Goal: Task Accomplishment & Management: Complete application form

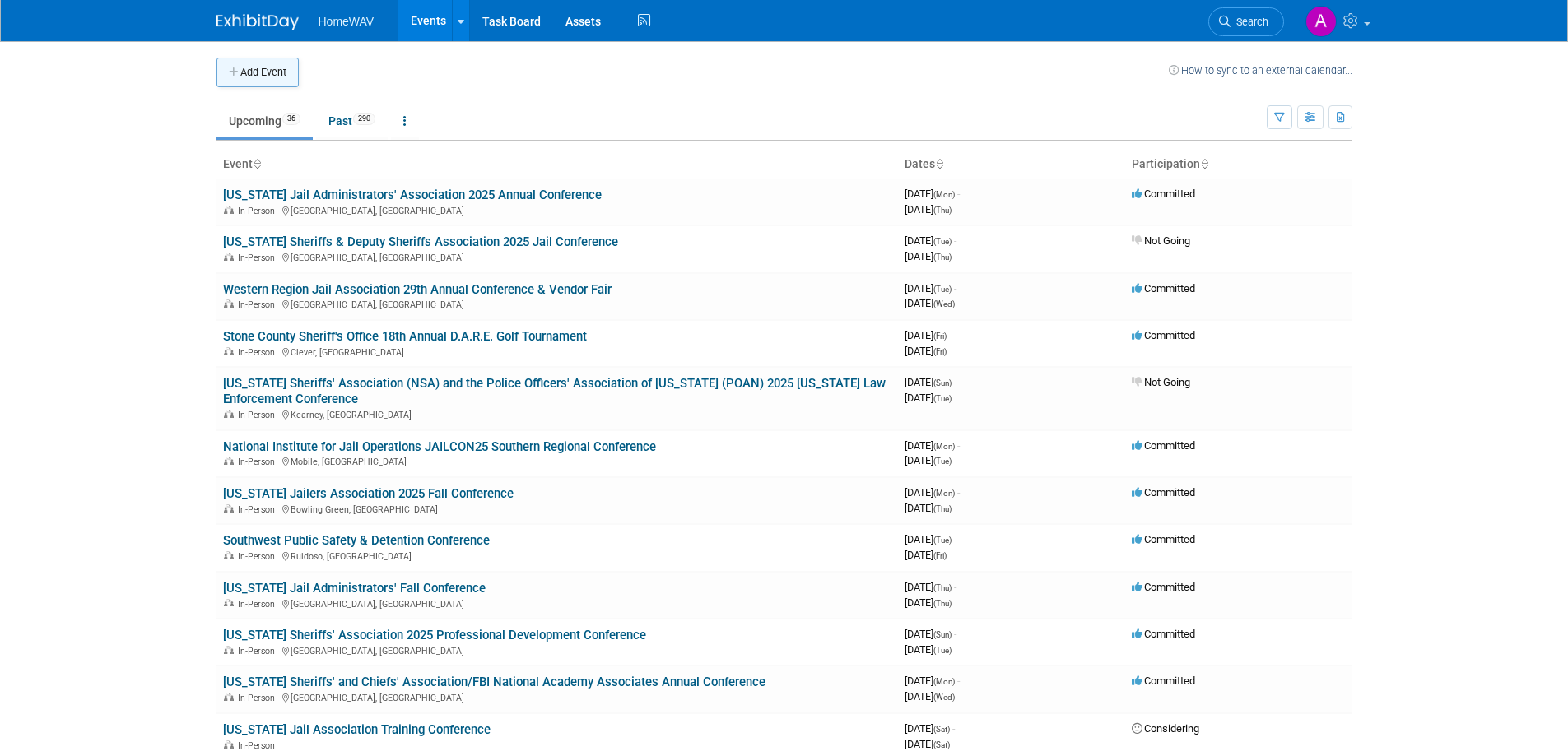
click at [235, 71] on icon "button" at bounding box center [234, 72] width 12 height 11
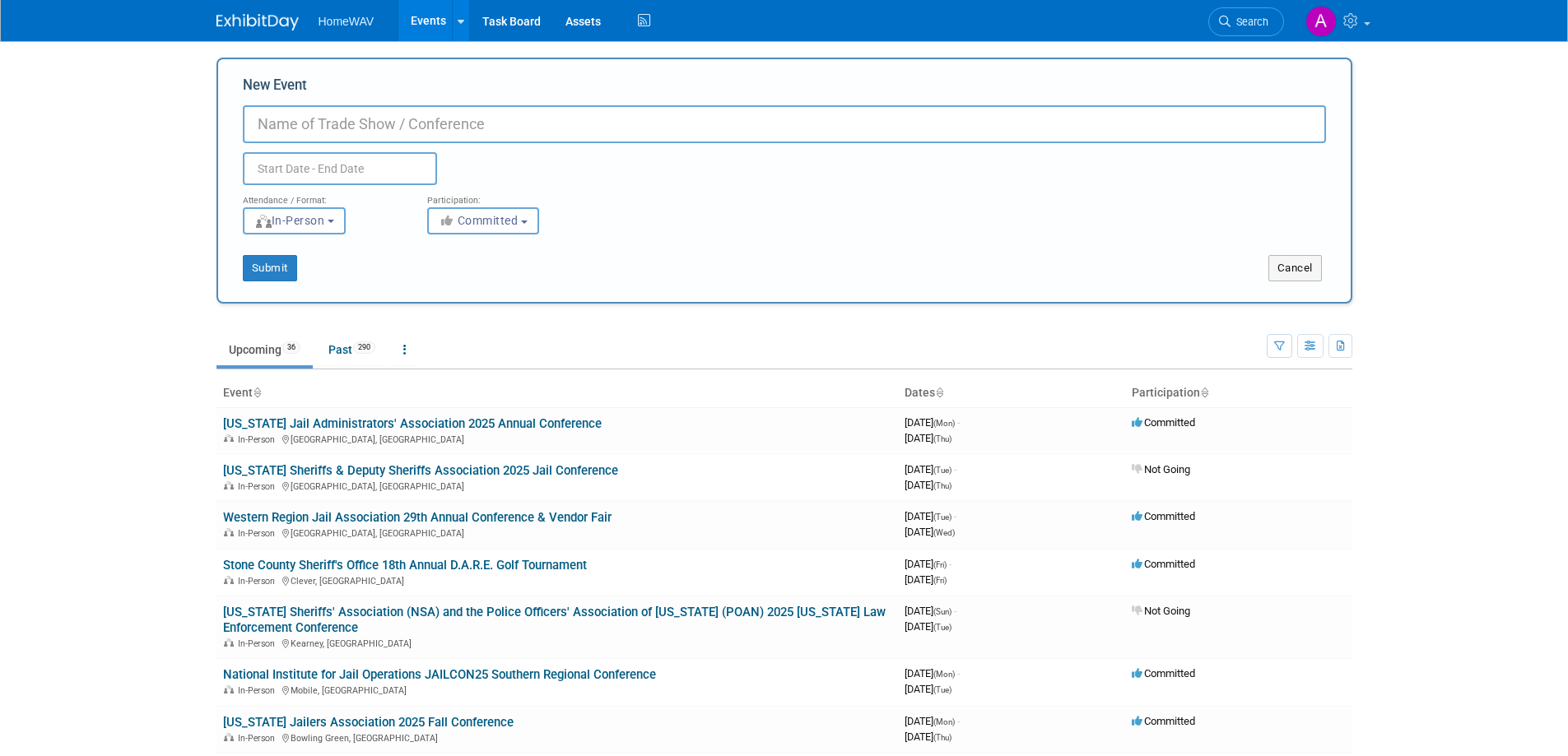
paste input "FBI NATIONAL ACADEMY ASSOCIATES Alabama Chapter Conference"
drag, startPoint x: 512, startPoint y: 126, endPoint x: 293, endPoint y: 116, distance: 219.2
click at [293, 116] on input "FBI NATIONAL ACADEMY ASSOCIATES Alabama Chapter Conference" at bounding box center [784, 124] width 1083 height 37
type input "FBI National Academy Associates 2026 [US_STATE] Chapter Conference"
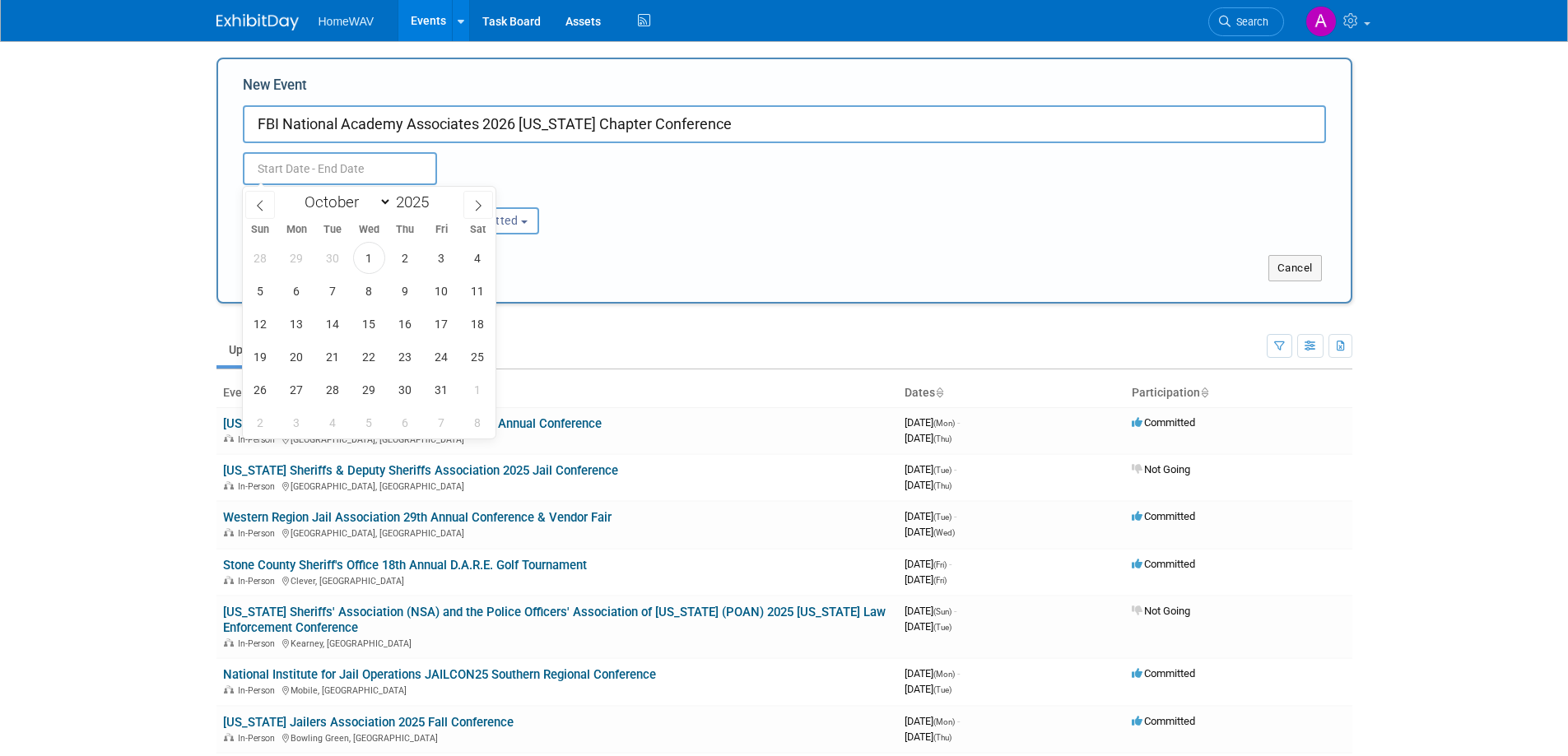
click at [281, 170] on input "text" at bounding box center [340, 169] width 194 height 33
click at [476, 207] on icon at bounding box center [478, 205] width 12 height 12
select select "11"
click at [476, 207] on icon at bounding box center [478, 205] width 12 height 12
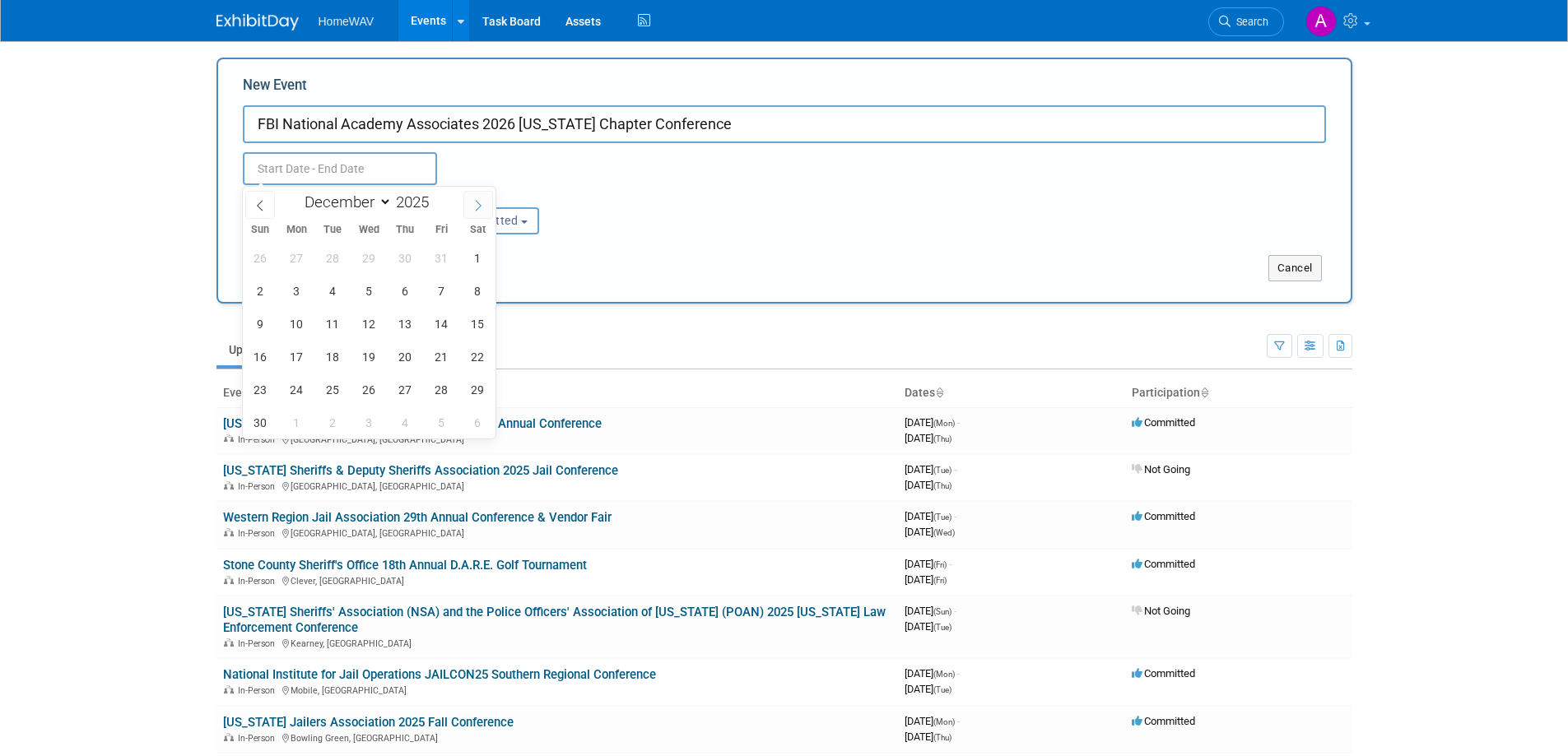
type input "2026"
click at [476, 207] on icon at bounding box center [478, 205] width 12 height 12
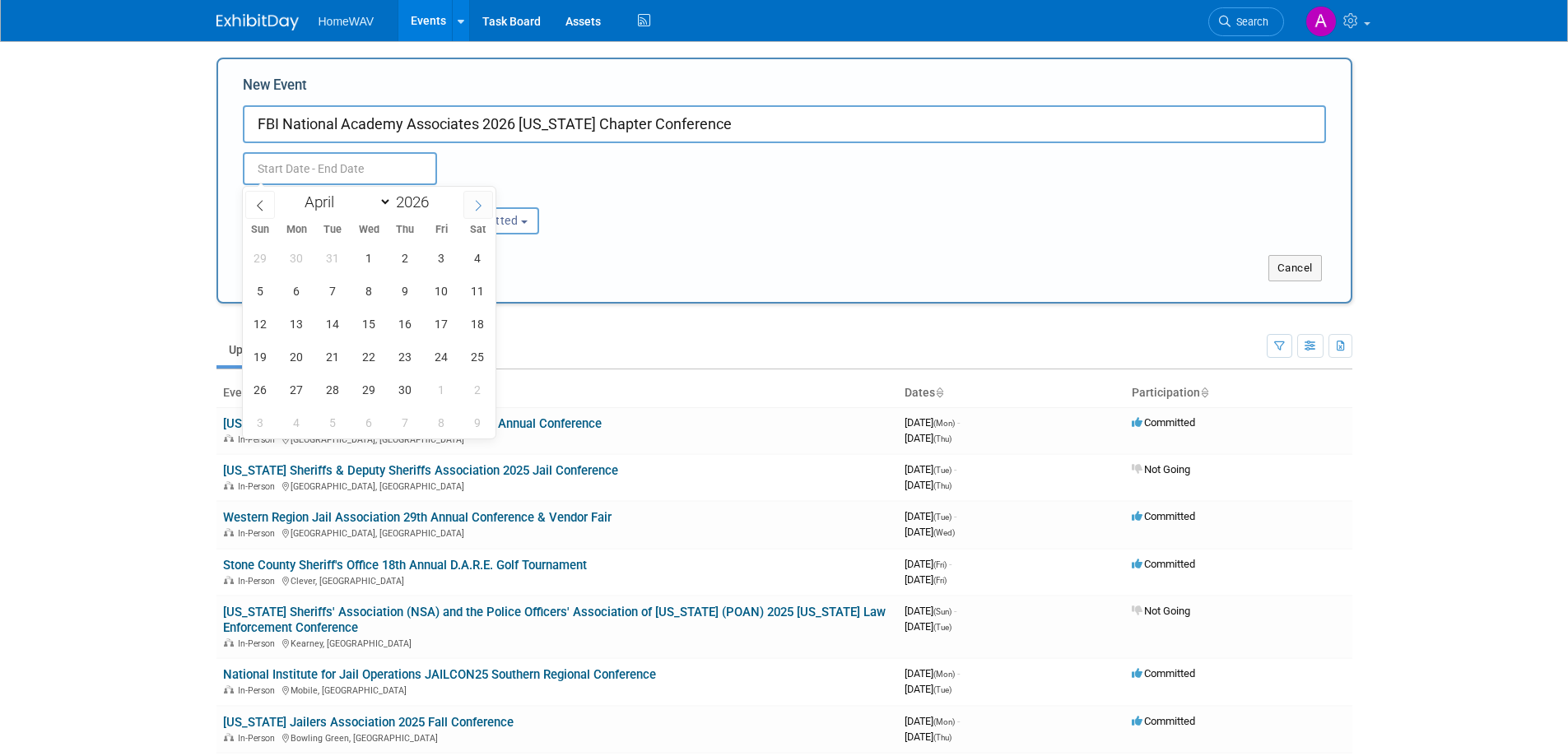
select select "4"
click at [262, 290] on span "3" at bounding box center [260, 290] width 32 height 32
click at [362, 292] on span "6" at bounding box center [368, 290] width 32 height 32
type input "[DATE] to [DATE]"
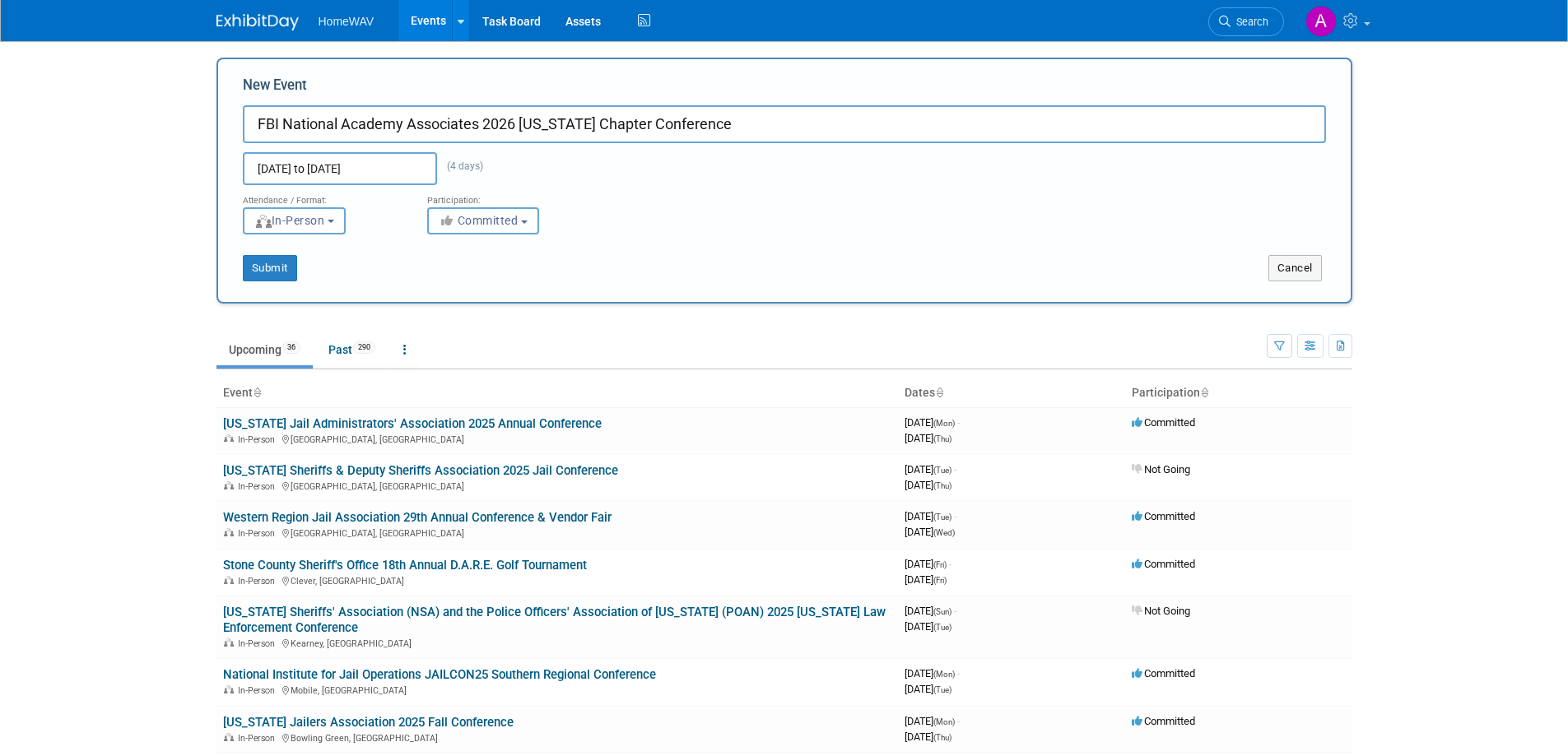
click at [493, 228] on button "Committed" at bounding box center [483, 221] width 112 height 27
click at [488, 287] on label "Considering" at bounding box center [490, 283] width 108 height 21
click at [442, 287] on input "Considering" at bounding box center [437, 283] width 11 height 11
select select "2"
click at [281, 272] on button "Submit" at bounding box center [270, 268] width 55 height 26
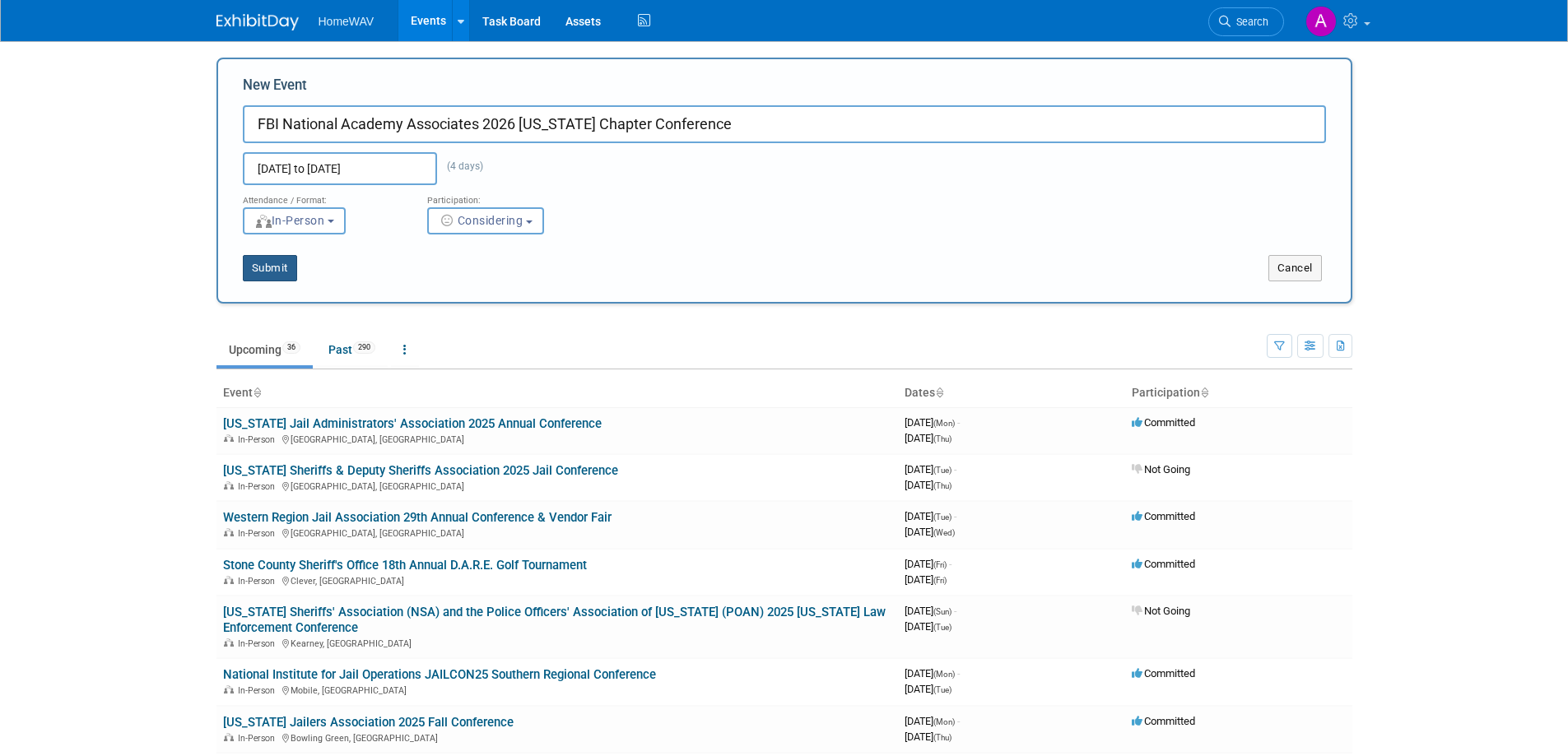
type input "FBI National Academy Associates 2026 [US_STATE] Chapter Conference"
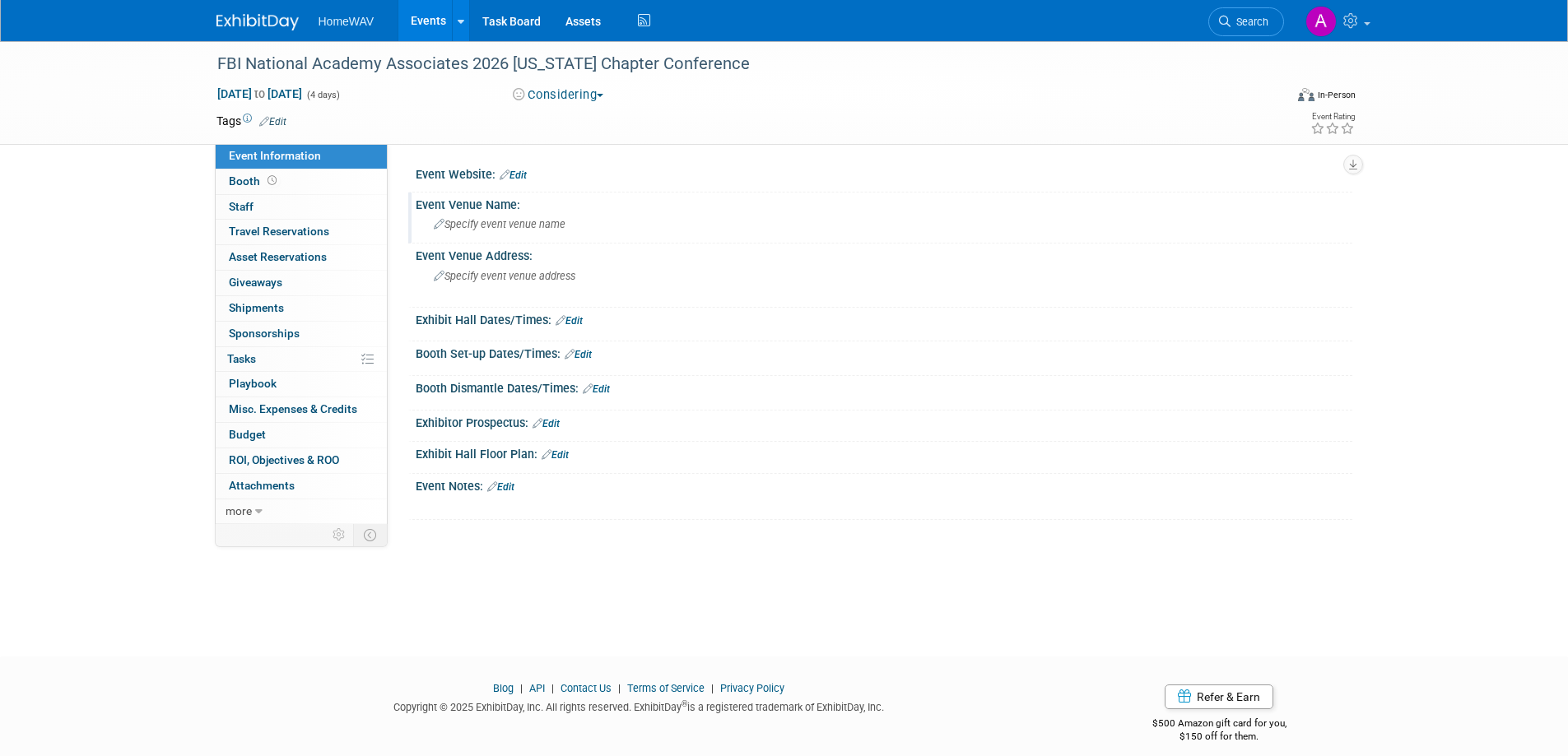
click at [489, 224] on span "Specify event venue name" at bounding box center [499, 224] width 131 height 12
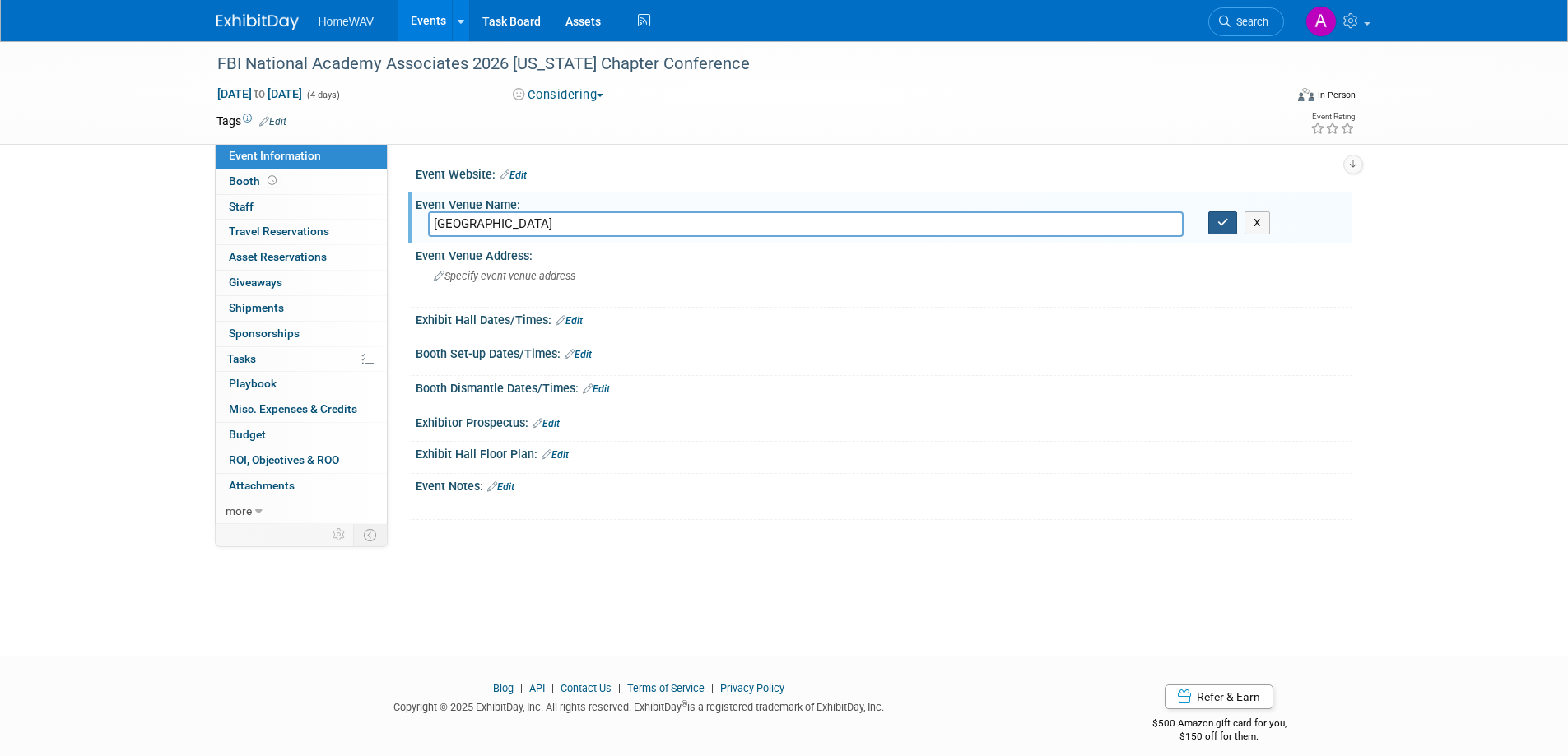
type input "[GEOGRAPHIC_DATA]"
click at [1223, 215] on button "button" at bounding box center [1223, 223] width 30 height 23
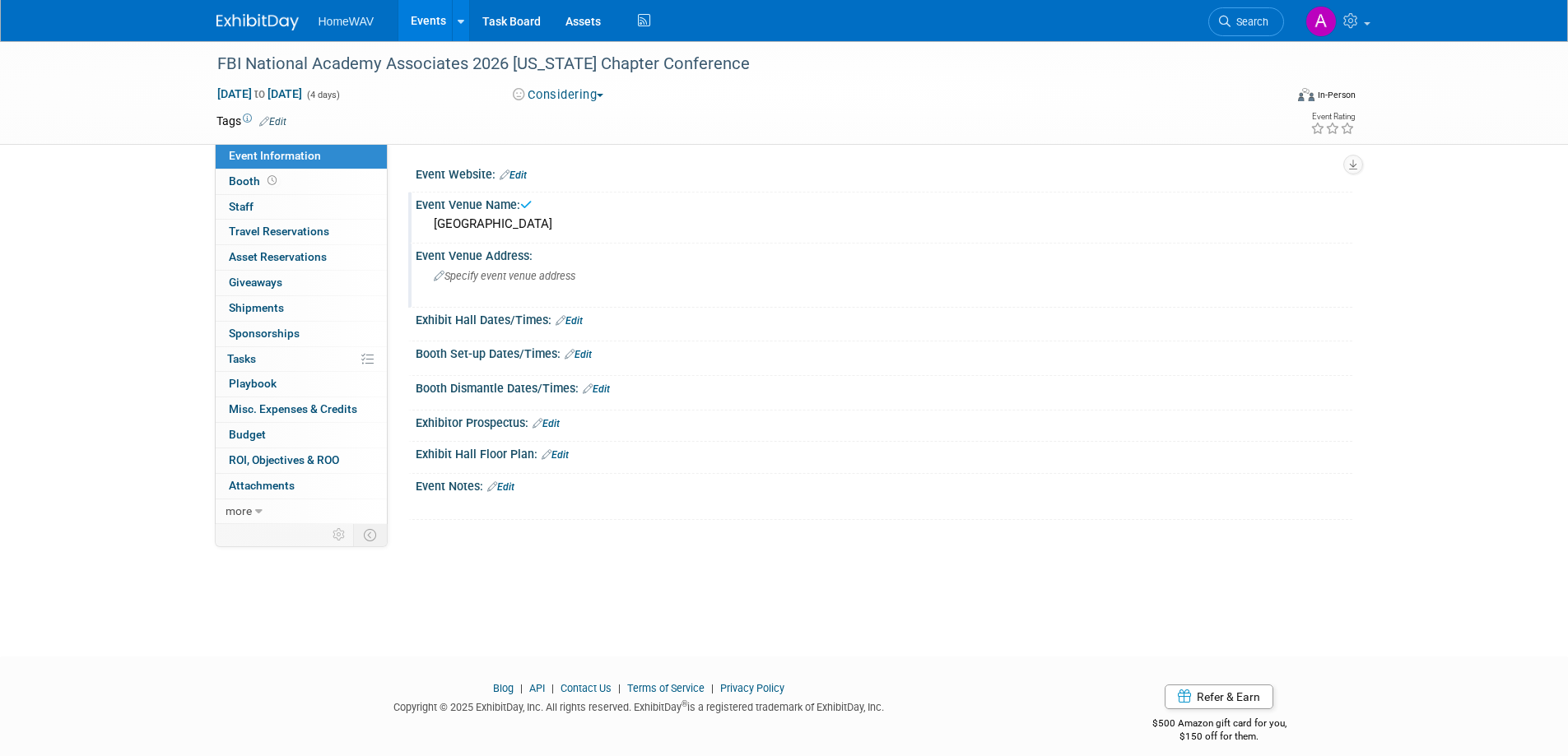
click at [489, 285] on div "Specify event venue address" at bounding box center [610, 281] width 366 height 37
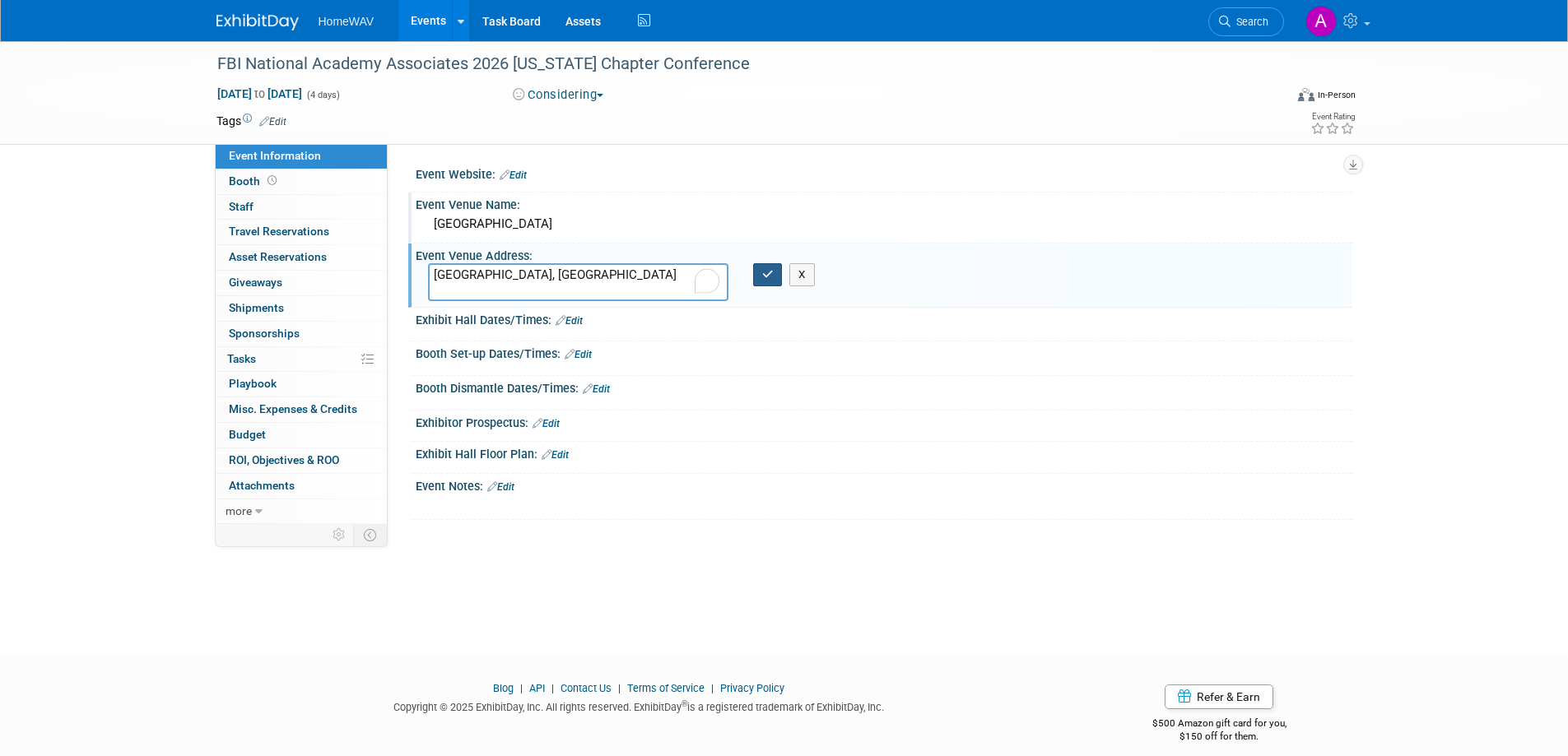
type textarea "[GEOGRAPHIC_DATA], [GEOGRAPHIC_DATA]"
click at [767, 276] on icon "button" at bounding box center [768, 273] width 12 height 11
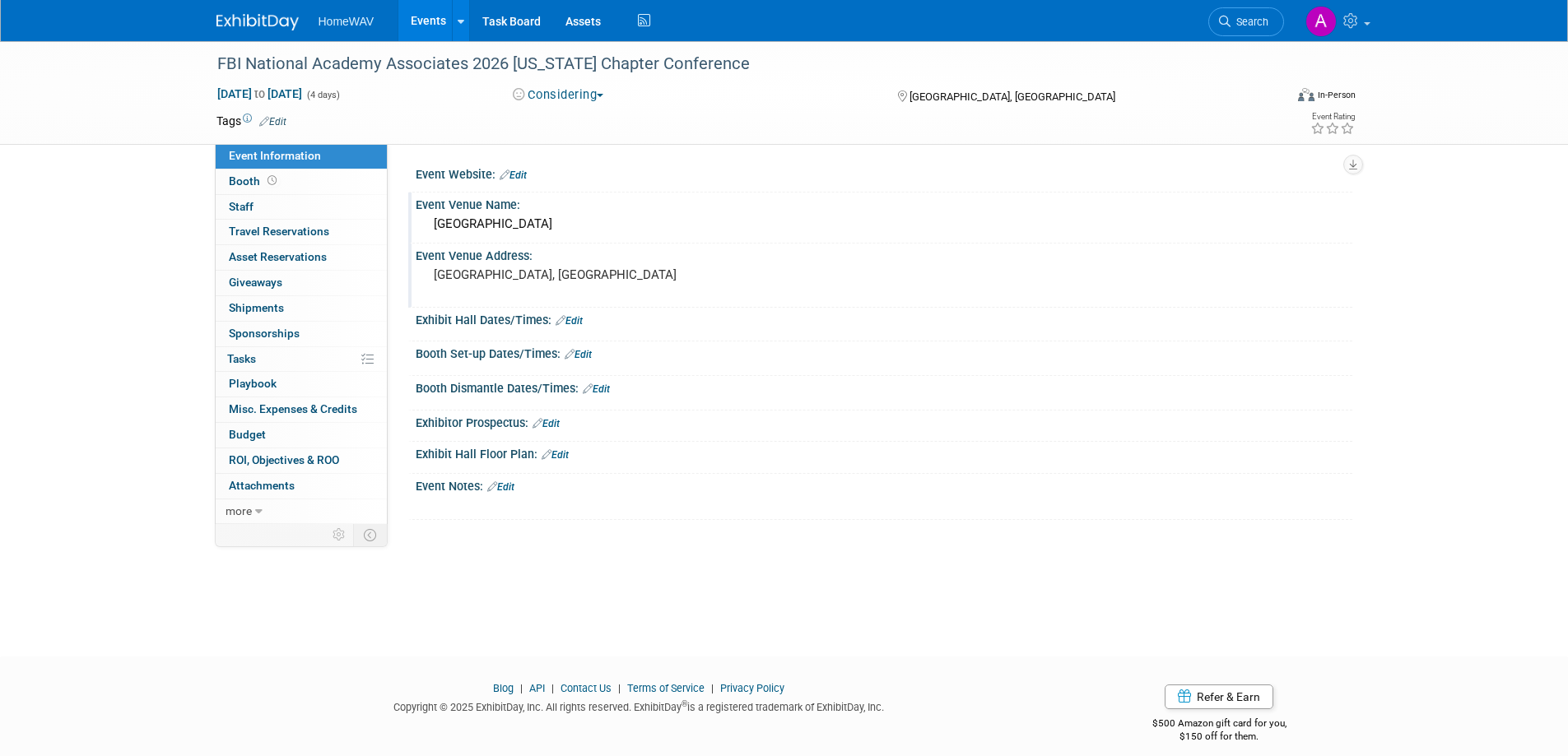
click at [522, 177] on link "Edit" at bounding box center [513, 176] width 27 height 12
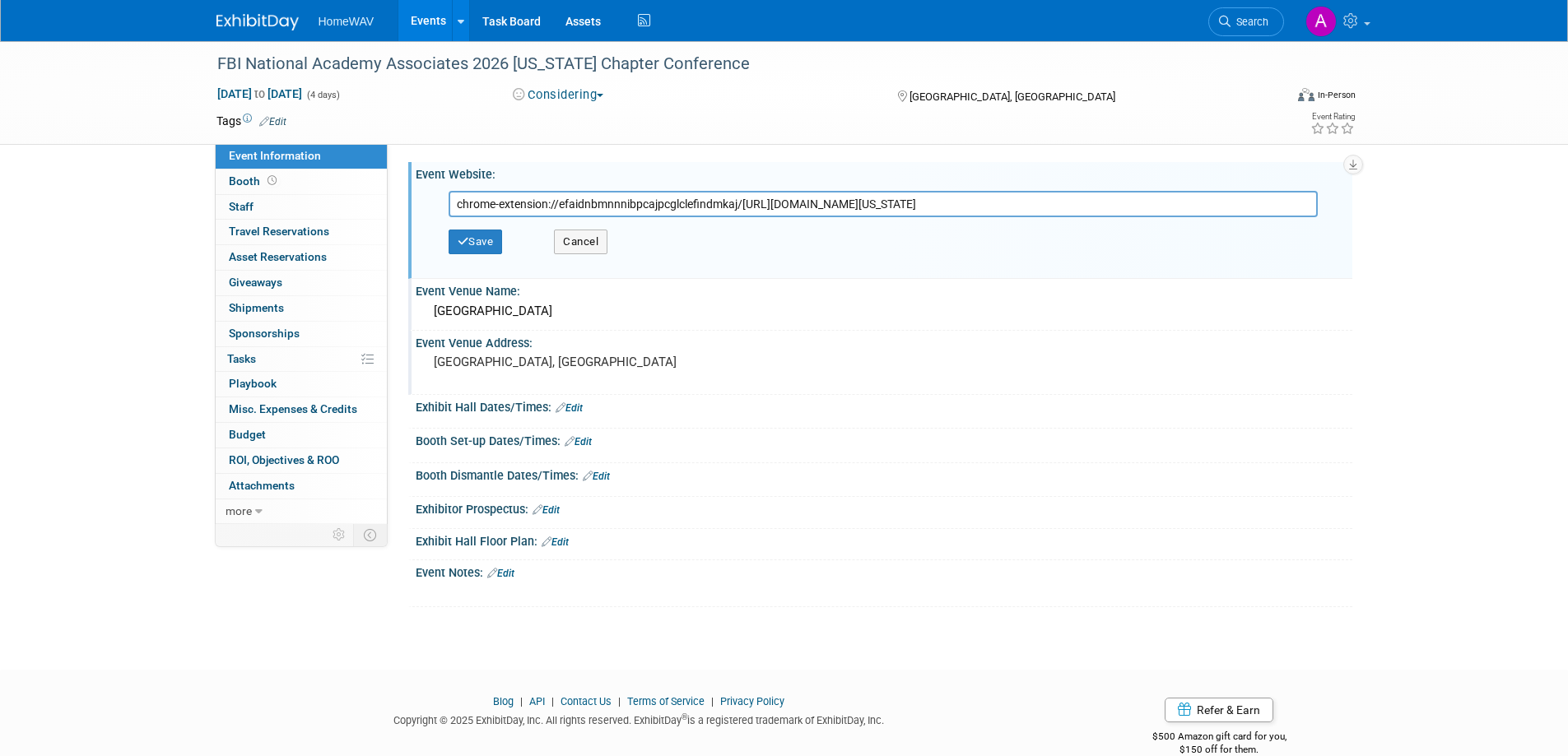
scroll to position [0, 189]
type input "chrome-extension://efaidnbmnnnibpcajpcglclefindmkaj/[URL][DOMAIN_NAME][US_STATE]"
click at [487, 248] on button "Save" at bounding box center [475, 242] width 55 height 25
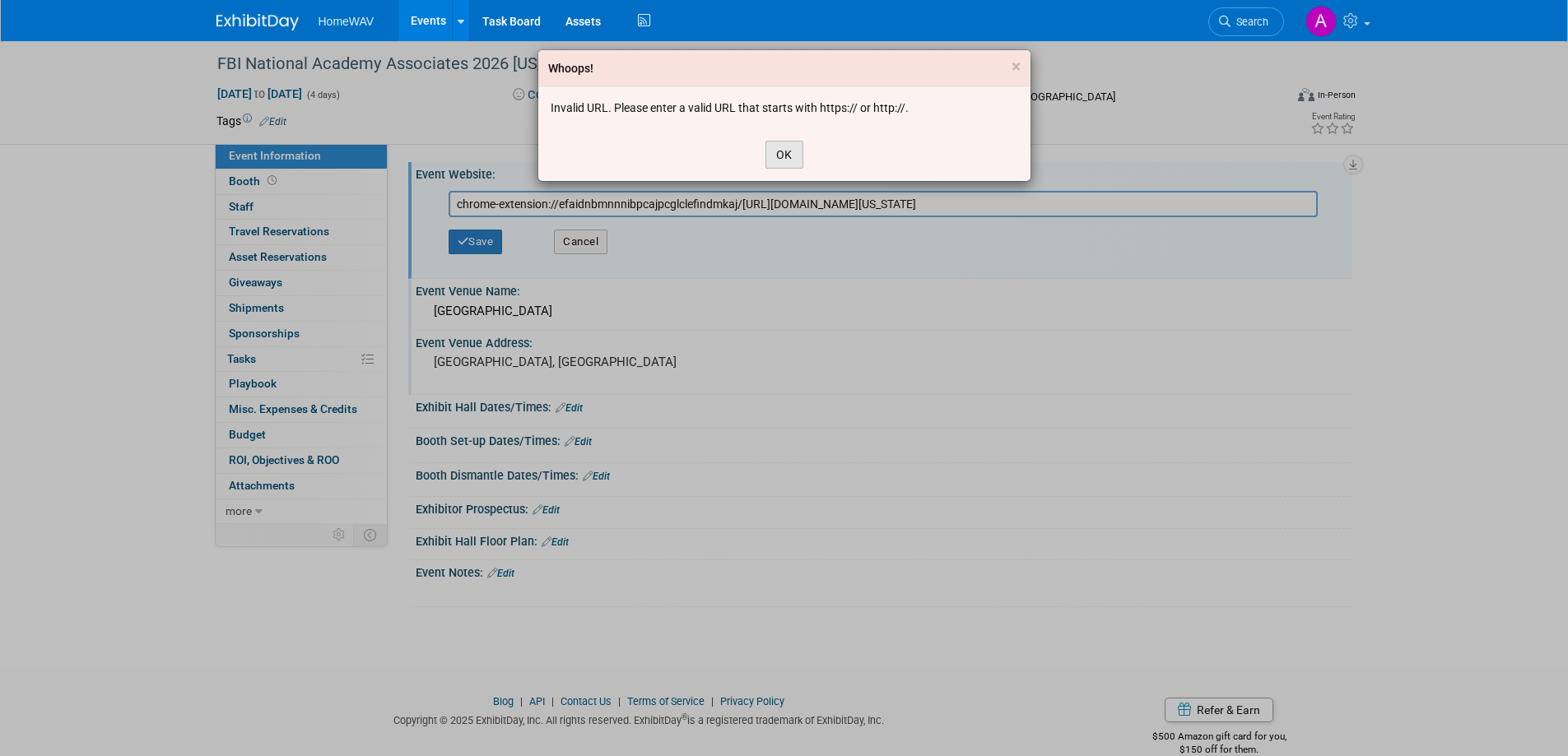
click at [781, 154] on button "OK" at bounding box center [784, 154] width 37 height 28
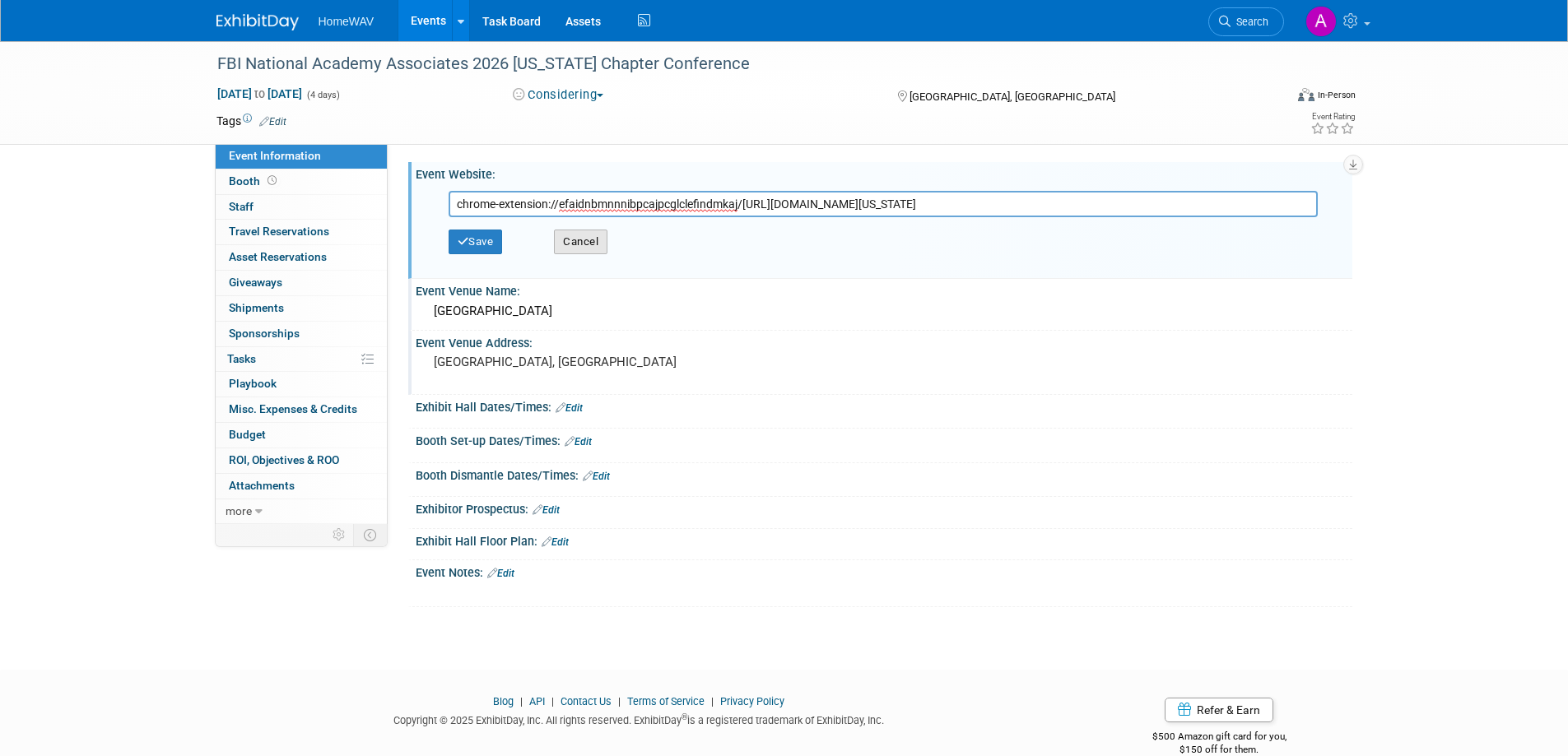
click at [588, 246] on button "Cancel" at bounding box center [581, 242] width 54 height 25
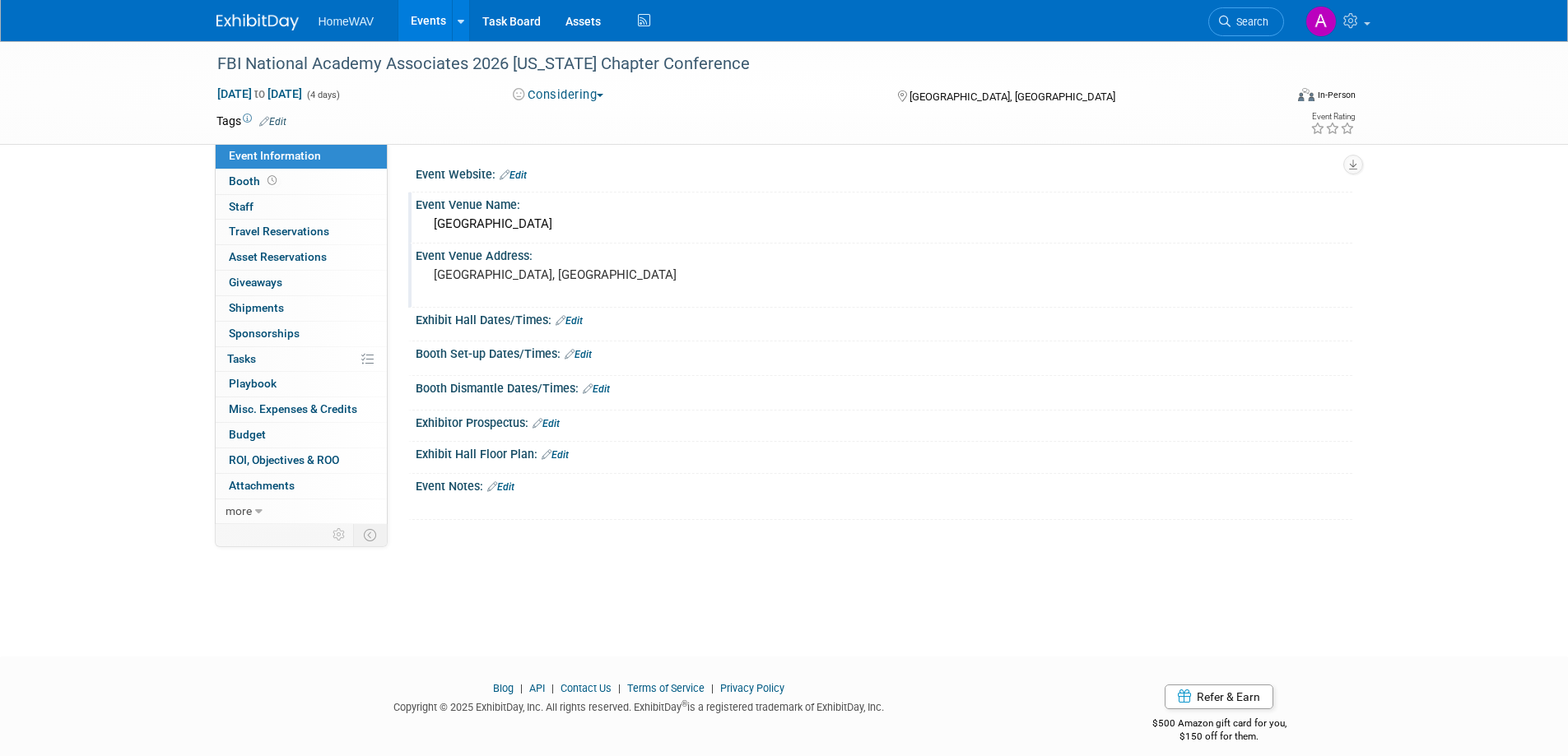
click at [511, 485] on link "Edit" at bounding box center [501, 487] width 27 height 12
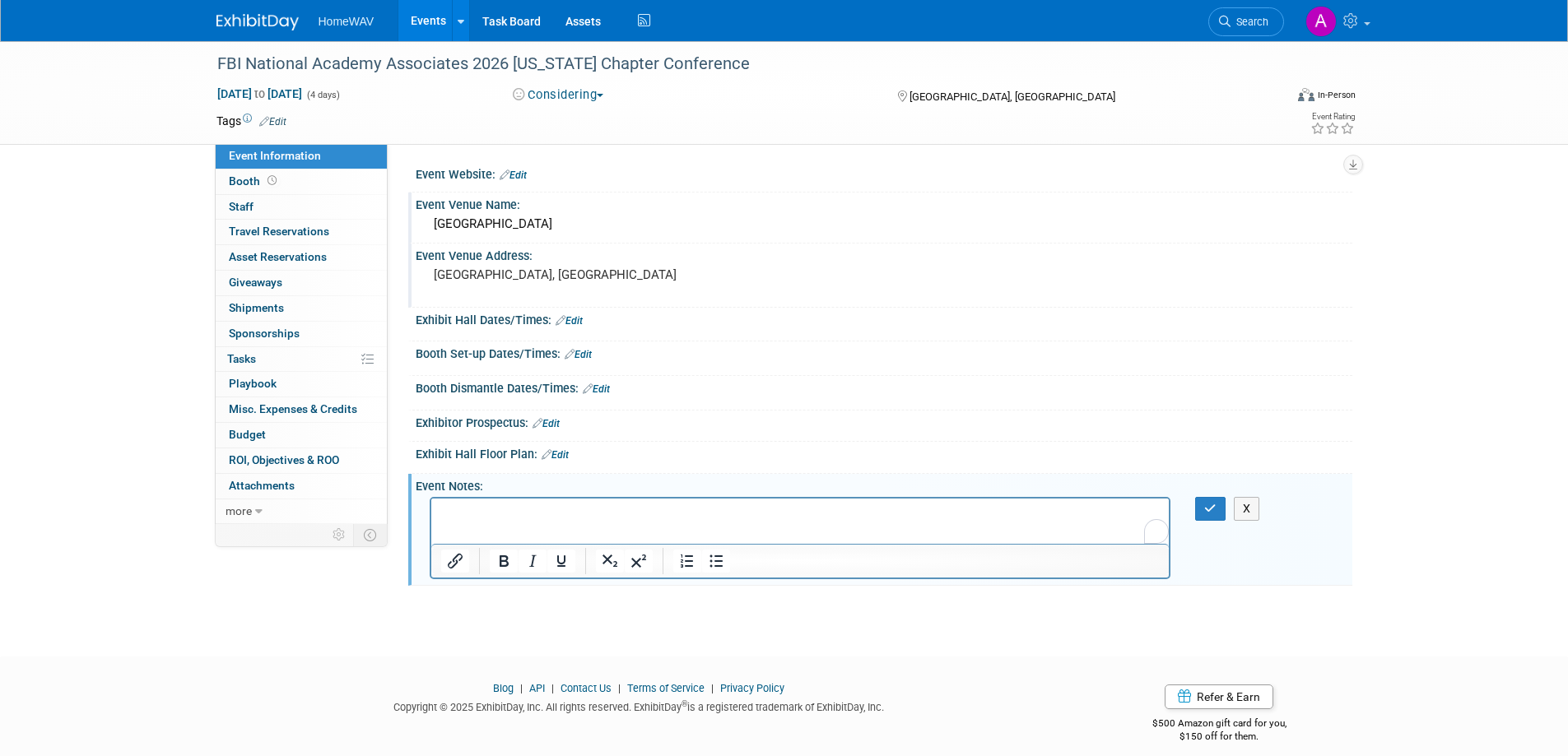
click at [471, 508] on p "To enrich screen reader interactions, please activate Accessibility in Grammarl…" at bounding box center [800, 513] width 720 height 16
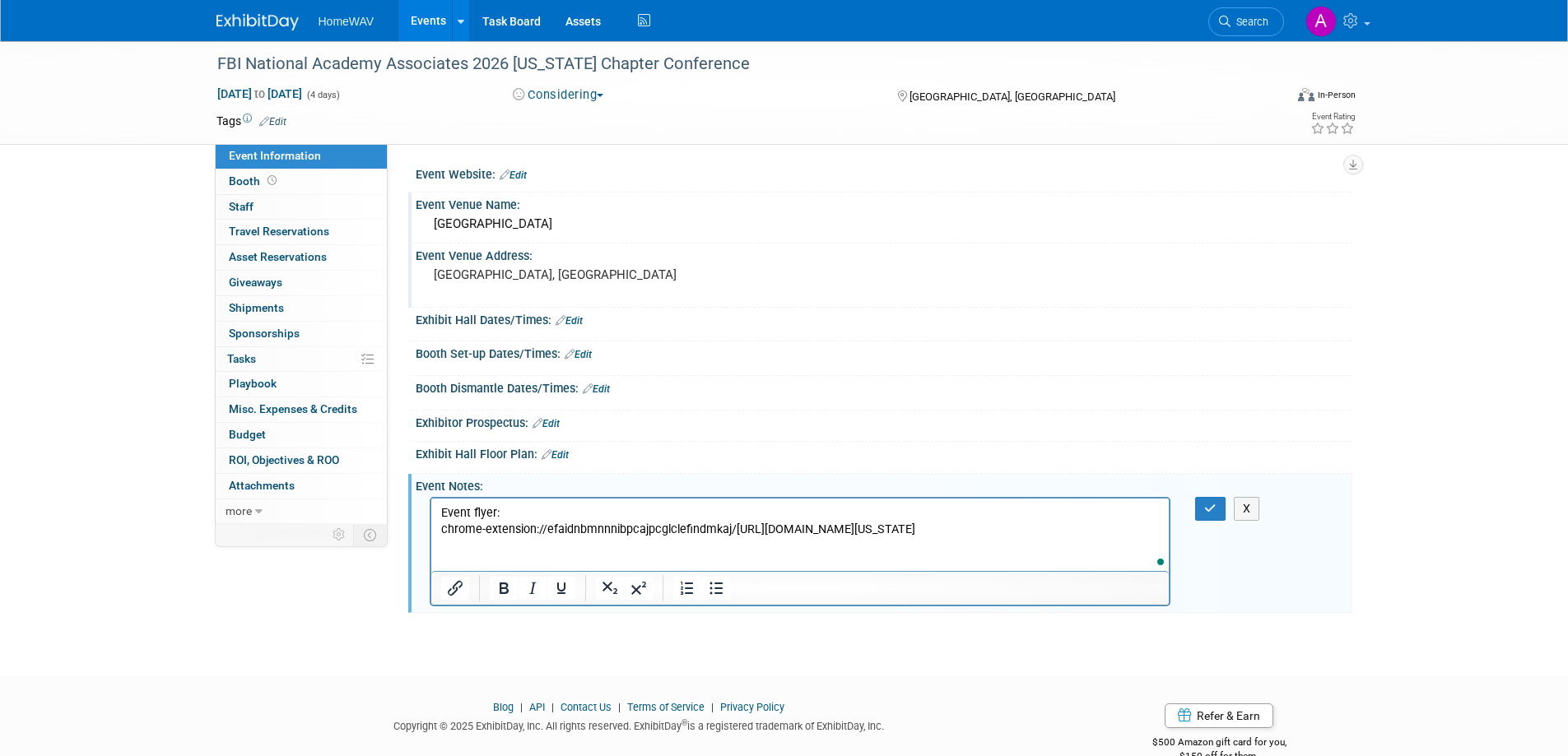
click at [440, 538] on body "Event flyer: chrome-extension://efaidnbmnnnibpcajpcglclefindmkaj/[URL][DOMAIN_N…" at bounding box center [799, 522] width 721 height 33
click at [1200, 506] on button "button" at bounding box center [1210, 508] width 31 height 24
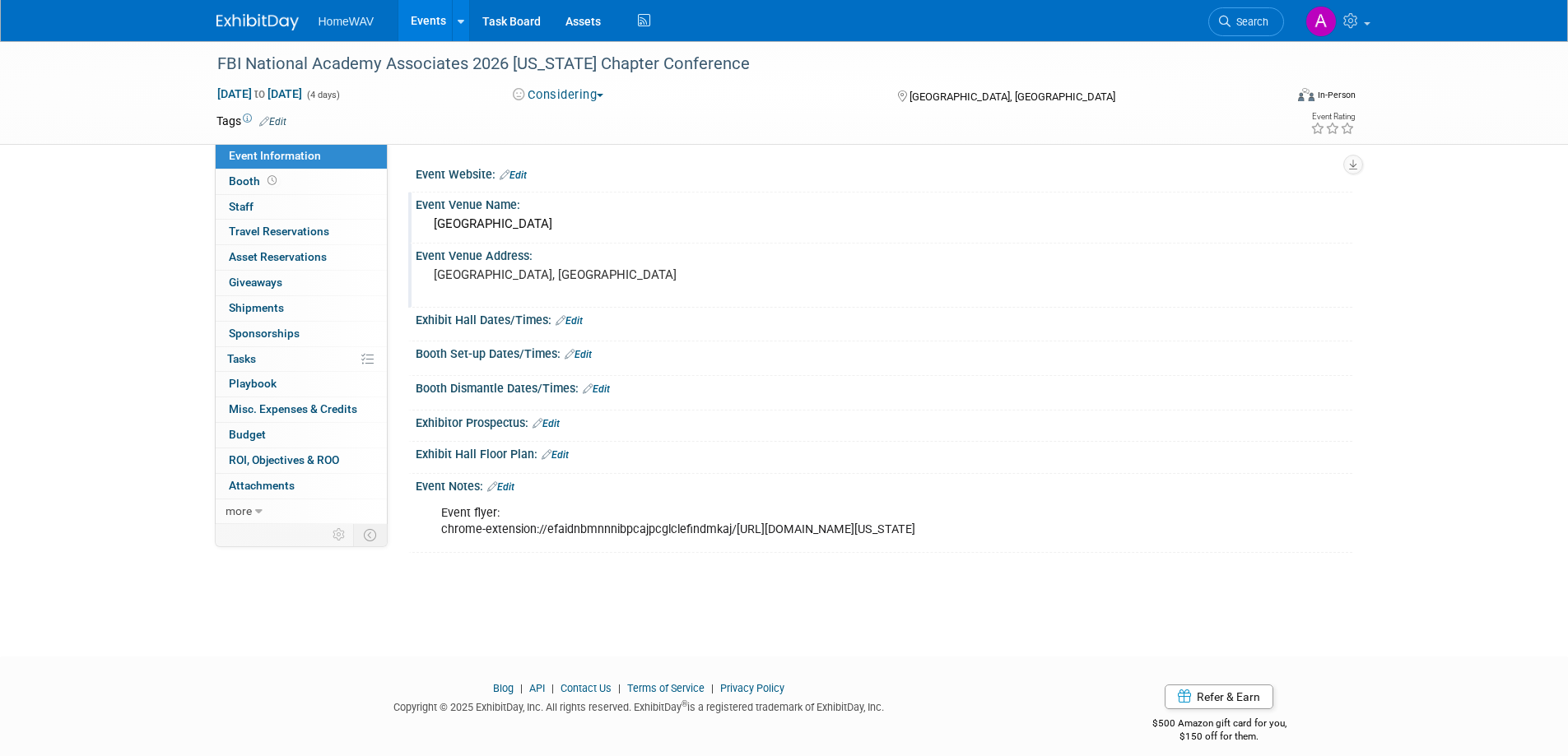
click at [513, 485] on link "Edit" at bounding box center [501, 487] width 27 height 12
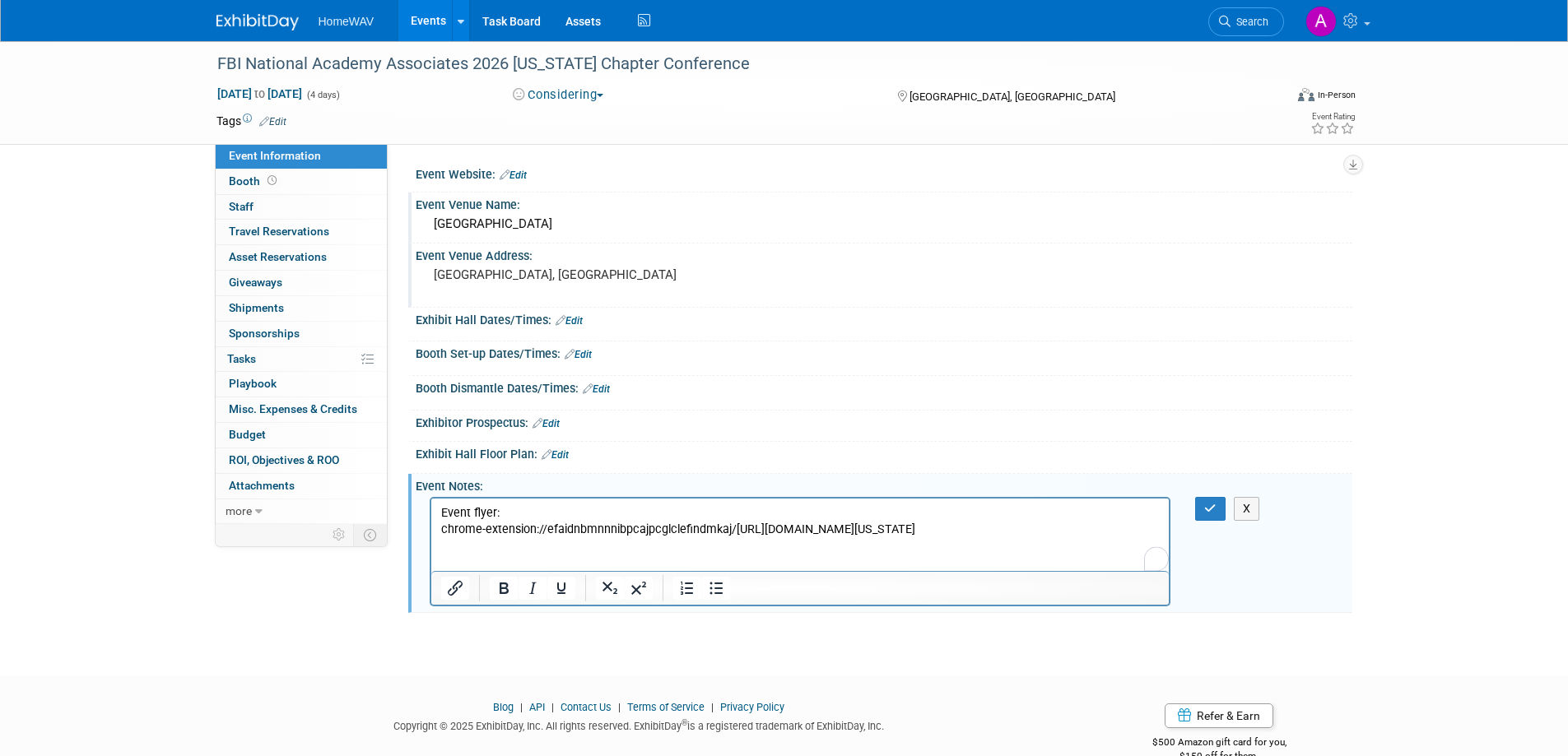
click at [772, 538] on p "Event flyer: chrome-extension://efaidnbmnnnibpcajpcglclefindmkaj/[URL][DOMAIN_N…" at bounding box center [800, 522] width 720 height 33
click at [1207, 504] on icon "button" at bounding box center [1210, 508] width 12 height 12
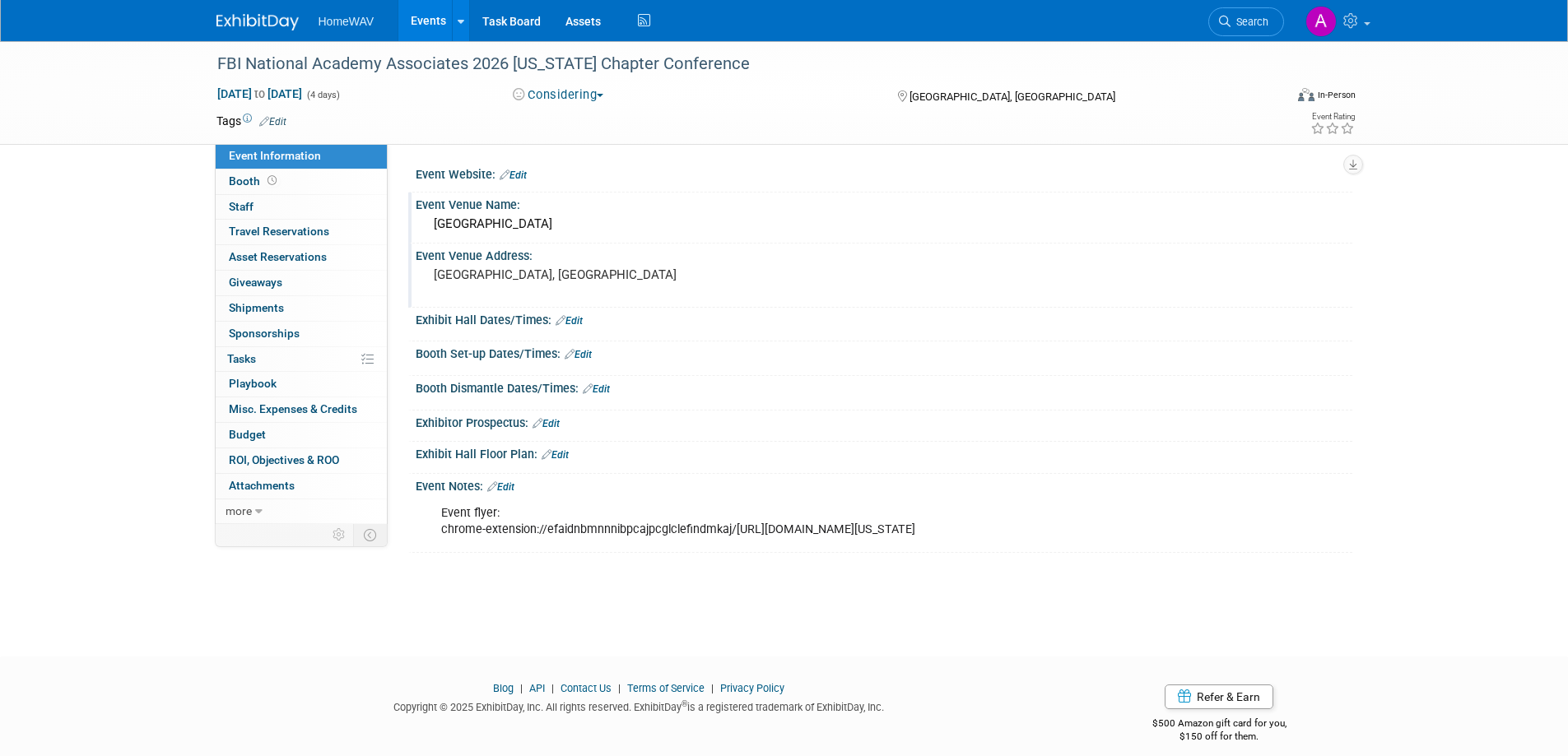
click at [440, 25] on link "Events" at bounding box center [428, 20] width 60 height 41
